Goal: Information Seeking & Learning: Learn about a topic

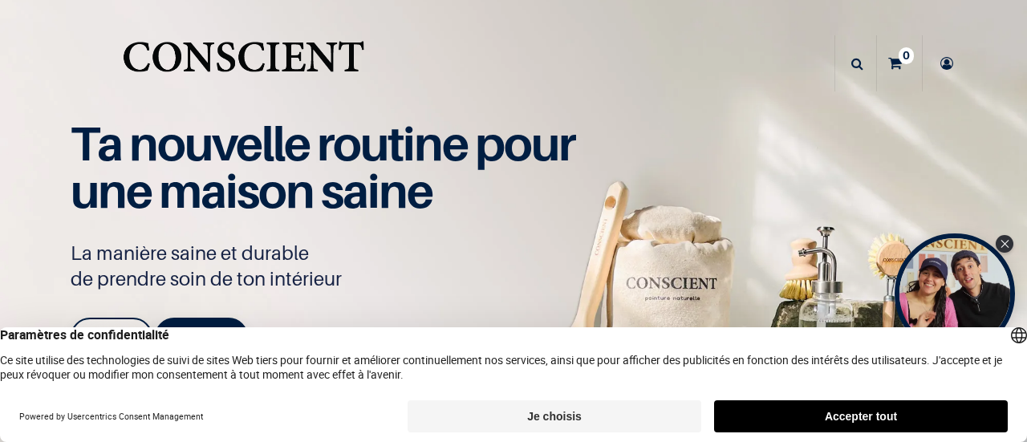
click at [661, 416] on button "Je choisis" at bounding box center [555, 416] width 294 height 32
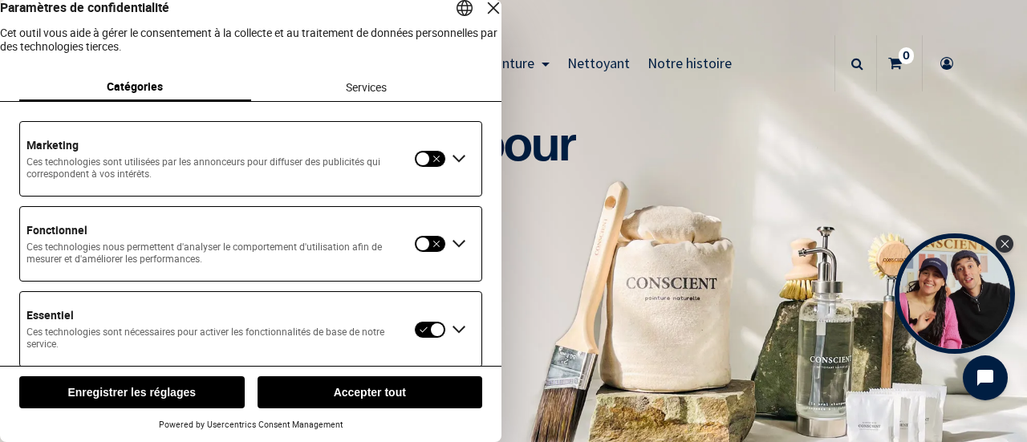
click at [432, 253] on button "button" at bounding box center [430, 244] width 32 height 18
click at [432, 168] on button "button" at bounding box center [430, 159] width 32 height 18
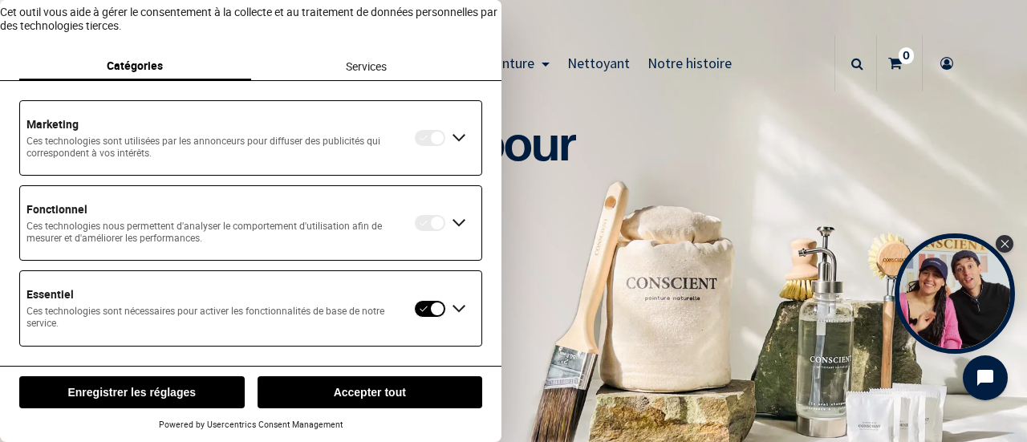
click at [453, 310] on div "Étendre Essentiel" at bounding box center [459, 309] width 26 height 26
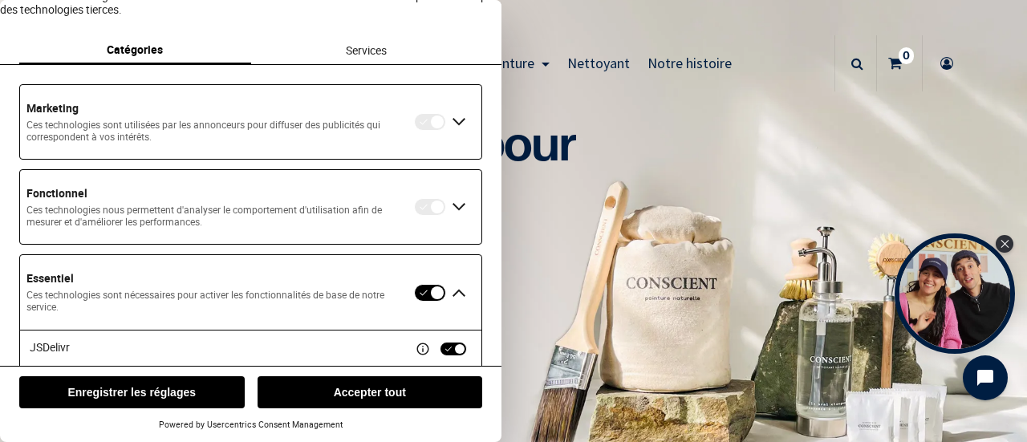
scroll to position [147, 0]
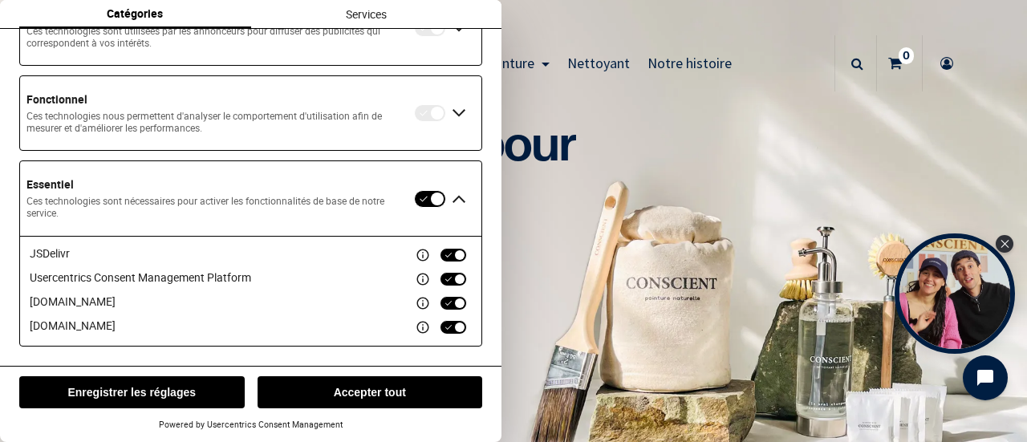
click at [444, 291] on div "JSDelivr Usercentrics Consent Management Platform cloudfront.net gstatic.com" at bounding box center [251, 291] width 442 height 90
click at [419, 258] on div "Détails des services" at bounding box center [423, 255] width 14 height 14
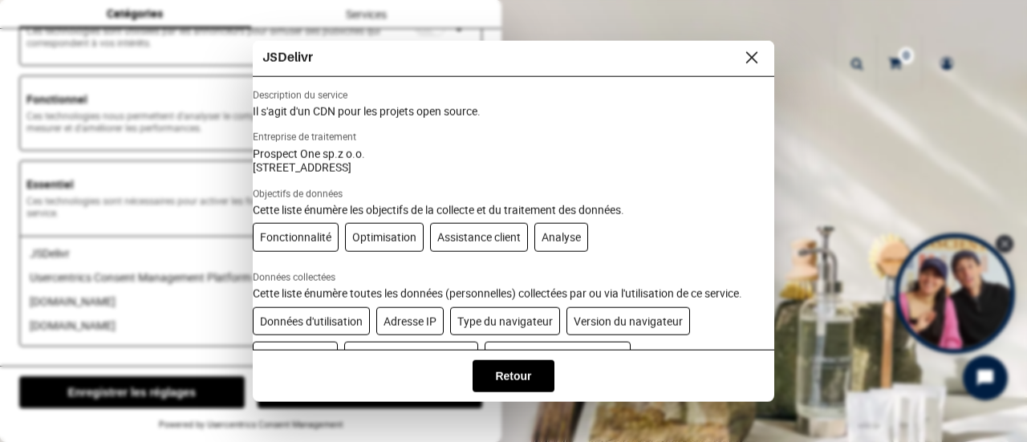
click at [745, 55] on button "Fermer la couche" at bounding box center [752, 58] width 26 height 22
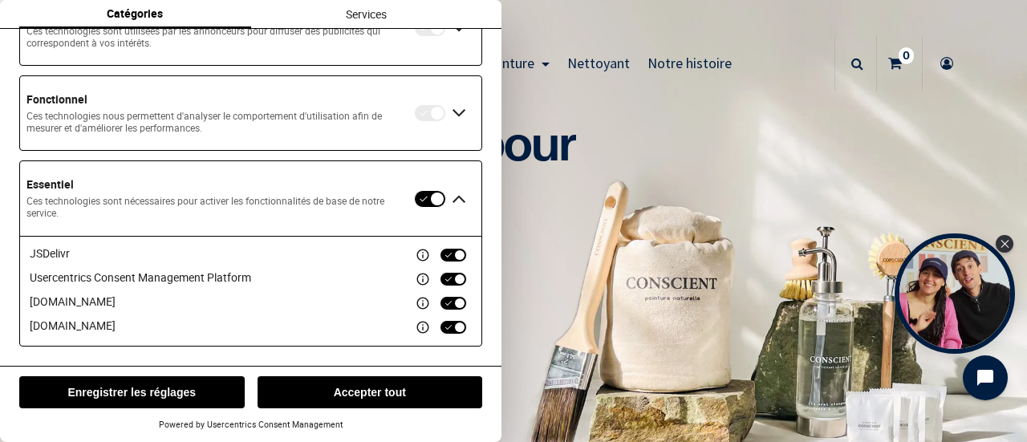
click at [198, 390] on button "Enregistrer les réglages" at bounding box center [131, 392] width 225 height 32
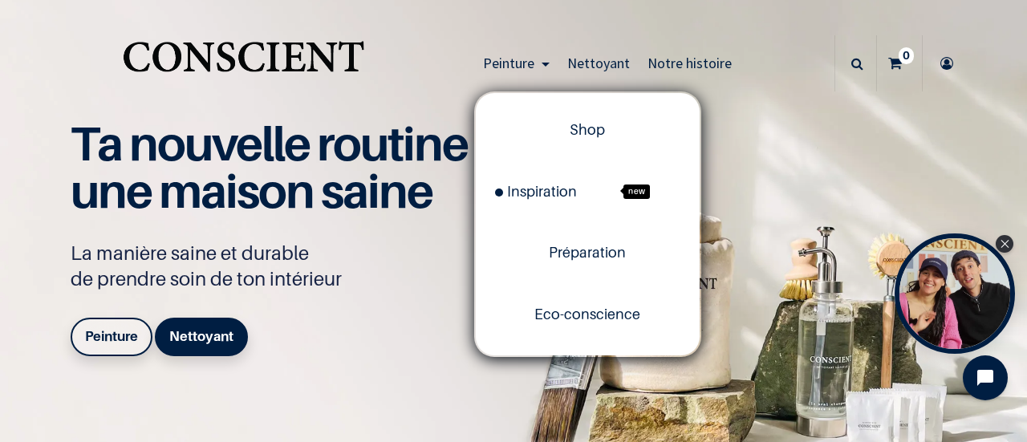
click at [510, 72] on link "Peinture" at bounding box center [516, 63] width 84 height 56
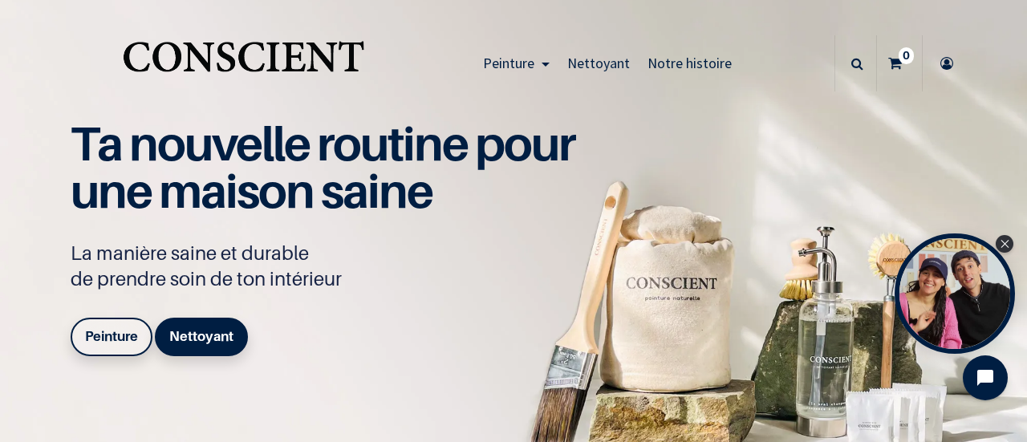
click at [510, 72] on link "Peinture" at bounding box center [516, 63] width 84 height 56
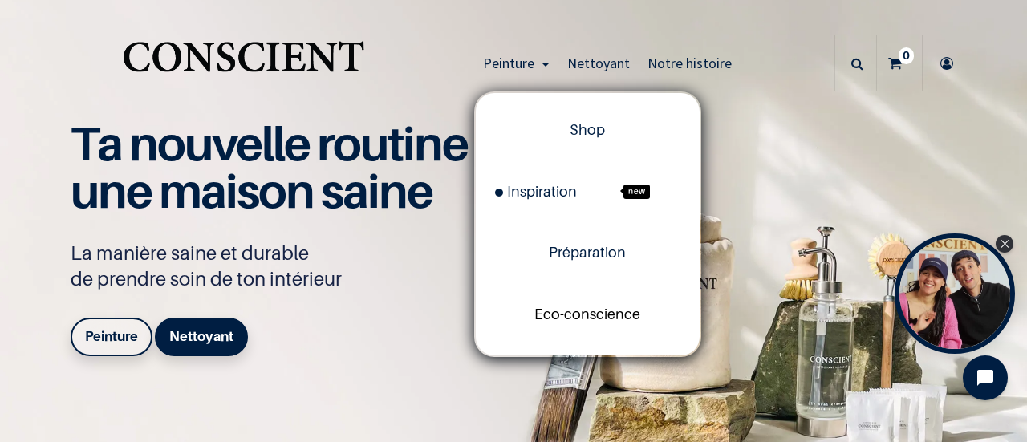
click at [576, 320] on span "Eco-conscience" at bounding box center [587, 314] width 106 height 17
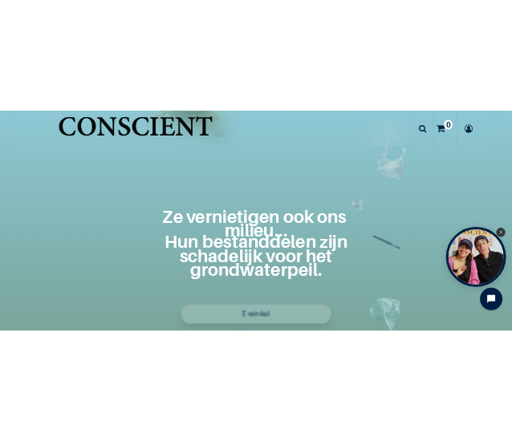
scroll to position [722, 0]
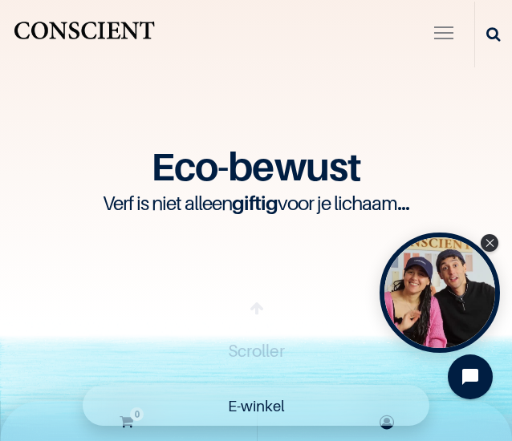
scroll to position [0, 0]
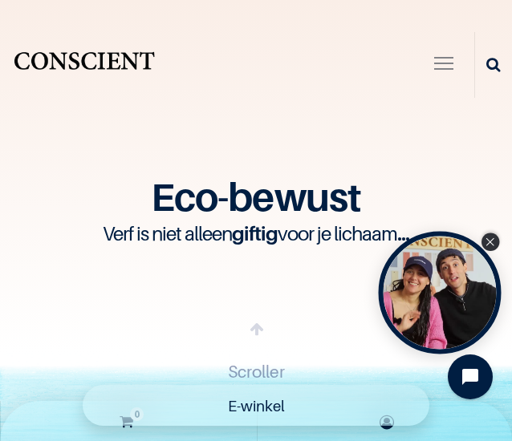
click at [486, 237] on div "Sluit Tolstoj-widget" at bounding box center [490, 242] width 18 height 18
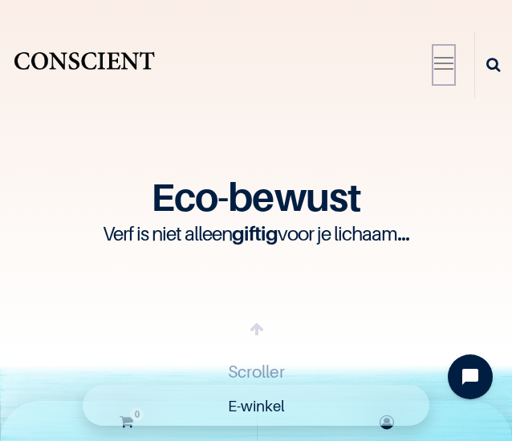
click at [434, 63] on div "button" at bounding box center [443, 64] width 19 height 2
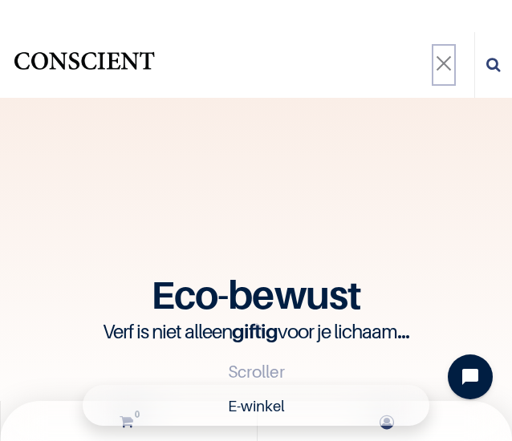
click at [434, 57] on span "button" at bounding box center [443, 67] width 19 height 28
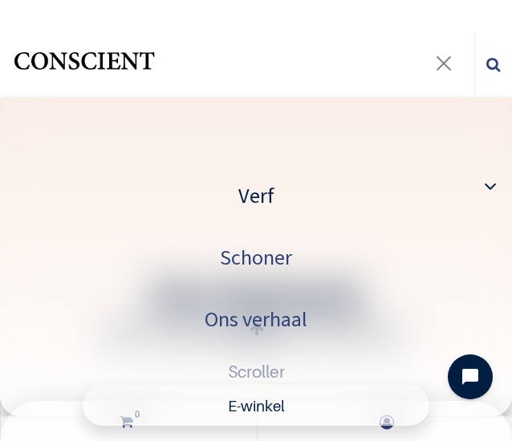
click at [441, 189] on link "Verf" at bounding box center [256, 195] width 512 height 62
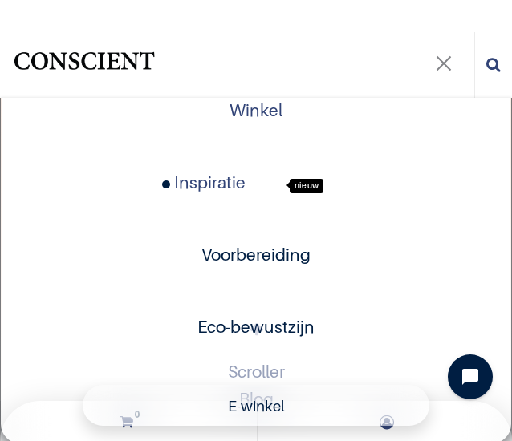
scroll to position [241, 0]
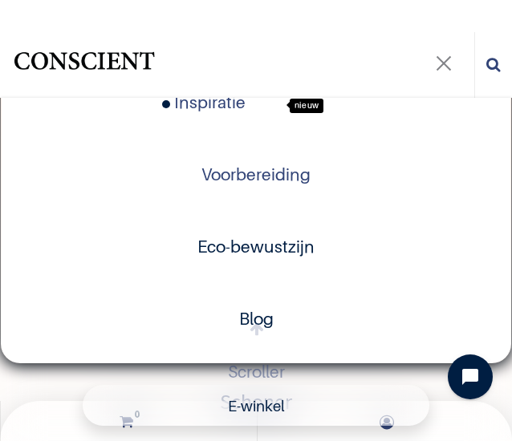
click at [246, 312] on font "Blog" at bounding box center [256, 318] width 34 height 21
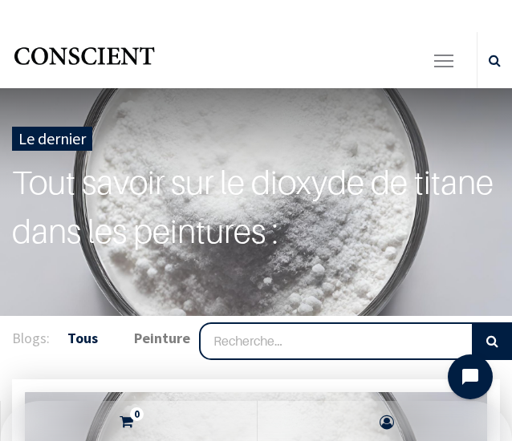
click at [412, 65] on div "Peinture Shop Inspiration new Blog" at bounding box center [256, 60] width 512 height 56
click at [434, 70] on span "button" at bounding box center [443, 63] width 19 height 24
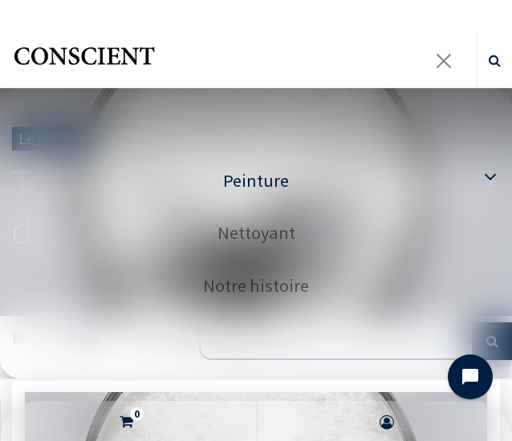
click at [432, 174] on link "Peinture" at bounding box center [256, 181] width 512 height 53
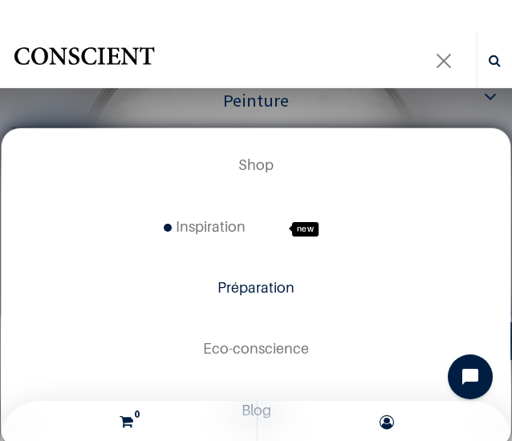
scroll to position [160, 0]
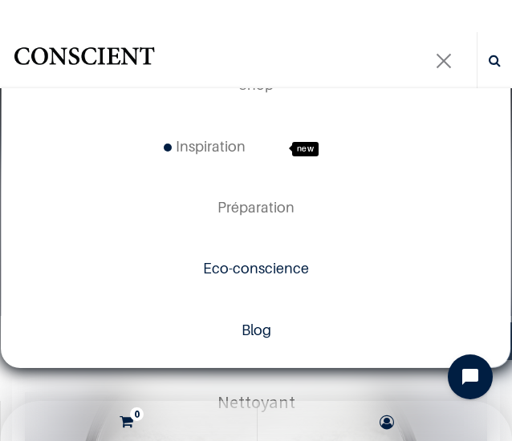
click at [270, 274] on span "Eco-conscience" at bounding box center [256, 268] width 106 height 17
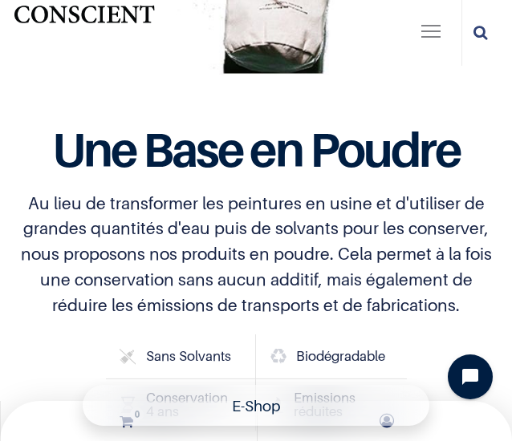
scroll to position [5112, 0]
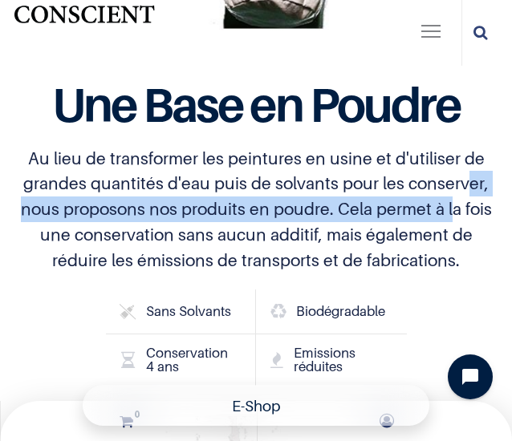
drag, startPoint x: 345, startPoint y: 164, endPoint x: 343, endPoint y: 176, distance: 11.3
click at [343, 176] on p "Au lieu de transformer les peintures en usine et d'utiliser de grandes quantité…" at bounding box center [256, 210] width 488 height 128
click at [347, 166] on p "Au lieu de transformer les peintures en usine et d'utiliser de grandes quantité…" at bounding box center [256, 210] width 488 height 128
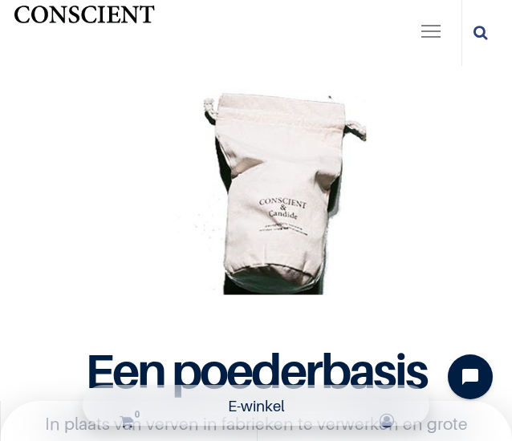
scroll to position [4959, 0]
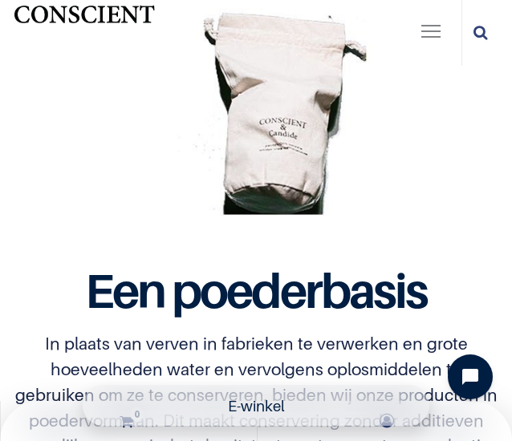
click at [371, 262] on font "Een poederbasis" at bounding box center [255, 291] width 341 height 58
click at [469, 368] on icon "Chatwidget openen" at bounding box center [479, 377] width 25 height 25
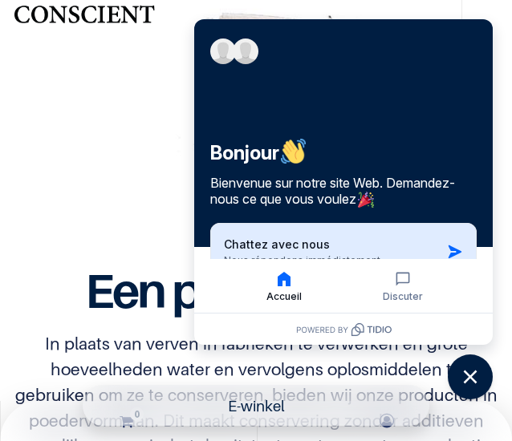
click at [404, 233] on button "Chattez avec nous Nous répondons immédiatement" at bounding box center [343, 252] width 266 height 58
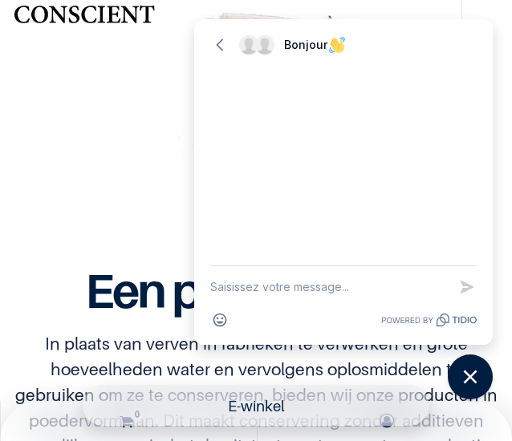
click at [324, 286] on textarea "New message" at bounding box center [328, 287] width 237 height 42
click at [114, 167] on div at bounding box center [256, 23] width 488 height 488
click at [215, 39] on icon "button" at bounding box center [220, 45] width 16 height 16
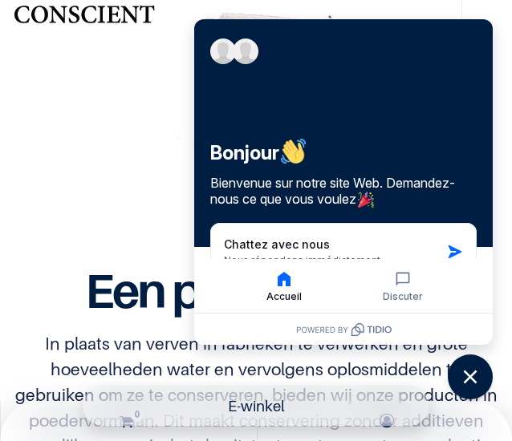
click at [159, 87] on div at bounding box center [256, 23] width 488 height 488
click at [277, 278] on icon "button" at bounding box center [283, 279] width 19 height 19
click at [61, 139] on div at bounding box center [256, 23] width 488 height 488
drag, startPoint x: 95, startPoint y: 103, endPoint x: 306, endPoint y: 341, distance: 318.3
click at [285, 338] on body "True Peinture Shop new 0" at bounding box center [256, 220] width 512 height 441
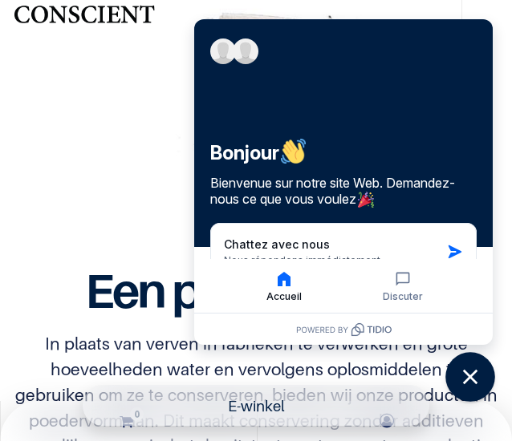
click at [478, 363] on button "Close chat widget" at bounding box center [470, 377] width 50 height 50
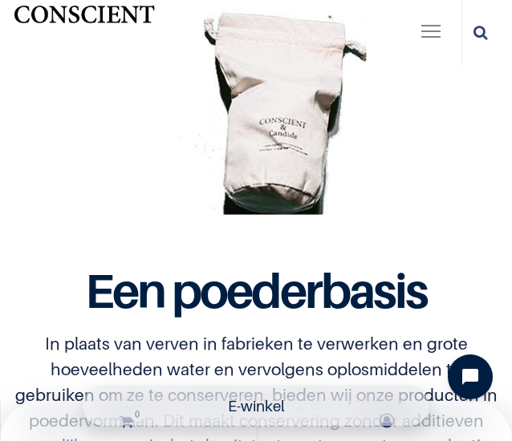
click at [168, 126] on div at bounding box center [256, 23] width 488 height 488
click at [172, 164] on div at bounding box center [256, 23] width 488 height 488
click at [253, 333] on font "In plaats van verven in fabrieken te verwerken en grote hoeveelheden water en v…" at bounding box center [256, 394] width 482 height 123
click at [375, 262] on font "Een poederbasis" at bounding box center [255, 291] width 341 height 58
click at [362, 114] on div at bounding box center [256, 23] width 488 height 488
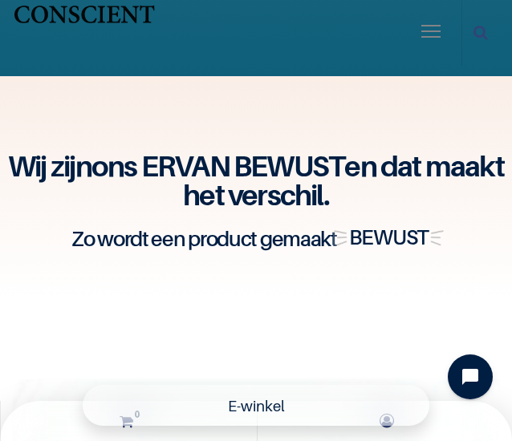
scroll to position [3512, 0]
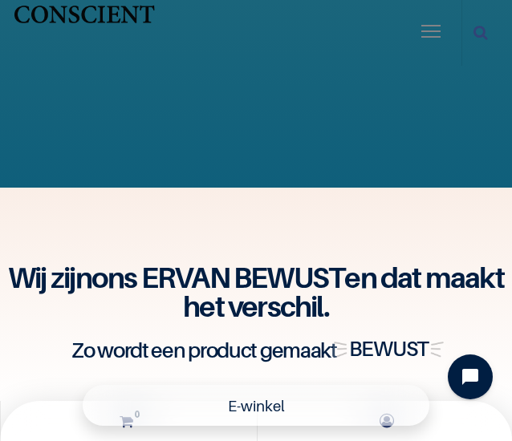
drag, startPoint x: 379, startPoint y: 262, endPoint x: 379, endPoint y: 270, distance: 8.1
click at [379, 262] on font "en dat maakt het verschil." at bounding box center [343, 291] width 321 height 63
click at [345, 281] on font "ons ERVAN BEWUST" at bounding box center [218, 277] width 254 height 34
drag, startPoint x: 375, startPoint y: 280, endPoint x: 479, endPoint y: 254, distance: 107.4
click at [345, 280] on font "ons ERVAN BEWUST" at bounding box center [218, 277] width 254 height 34
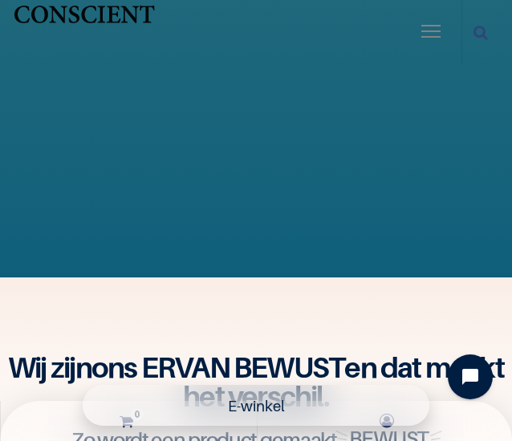
scroll to position [3389, 0]
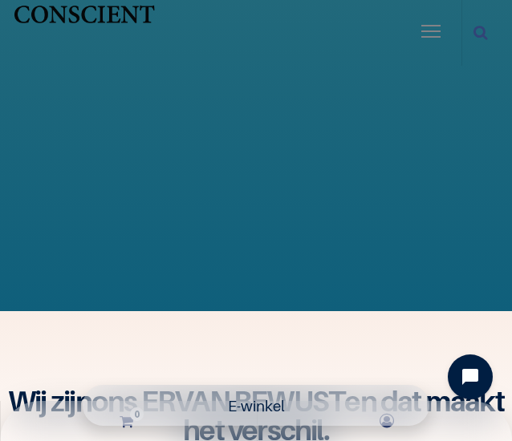
click at [406, 312] on div "Wij zijn ons ERVAN BEWUST en dat maakt het verschil. Zo wordt een product gemaa…" at bounding box center [256, 421] width 512 height 221
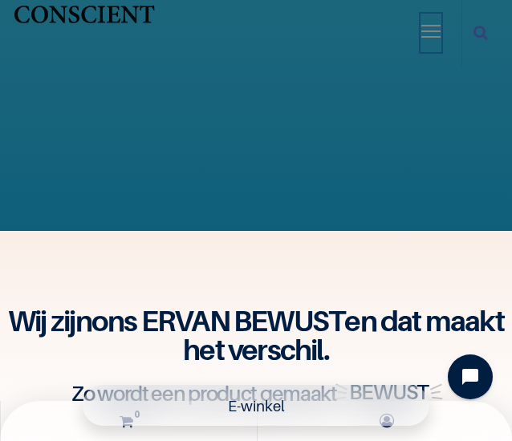
click at [438, 29] on span "button" at bounding box center [430, 35] width 19 height 28
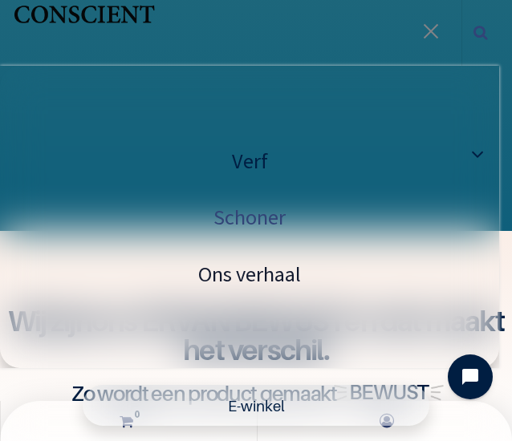
click at [286, 277] on font "Ons verhaal" at bounding box center [249, 274] width 103 height 26
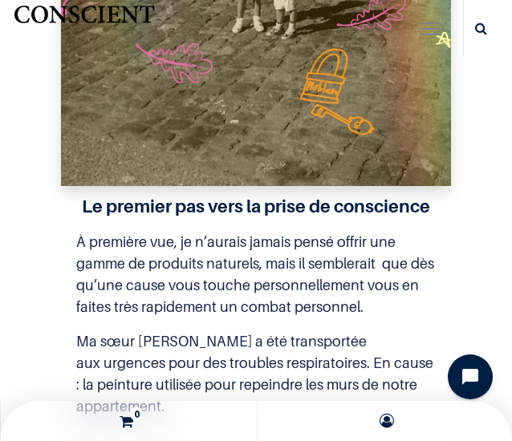
scroll to position [1284, 0]
